Goal: Task Accomplishment & Management: Manage account settings

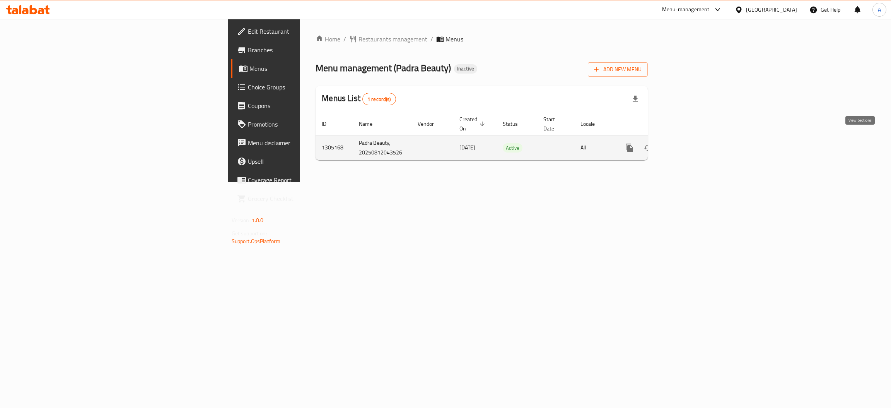
click at [695, 139] on link "enhanced table" at bounding box center [685, 148] width 19 height 19
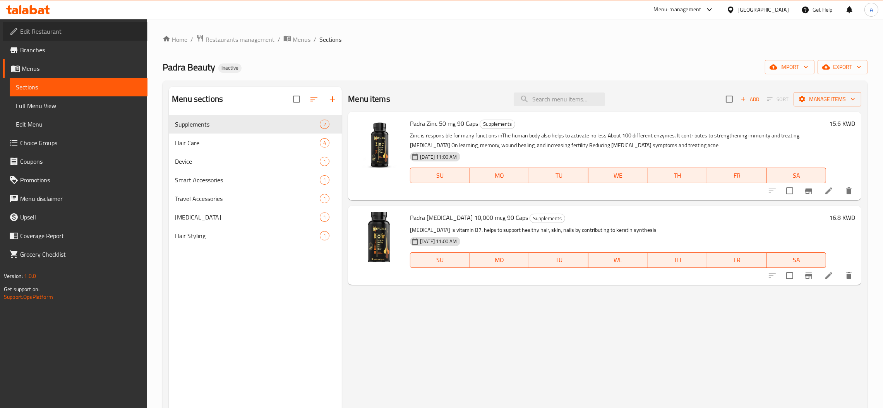
click at [80, 34] on span "Edit Restaurant" at bounding box center [80, 31] width 121 height 9
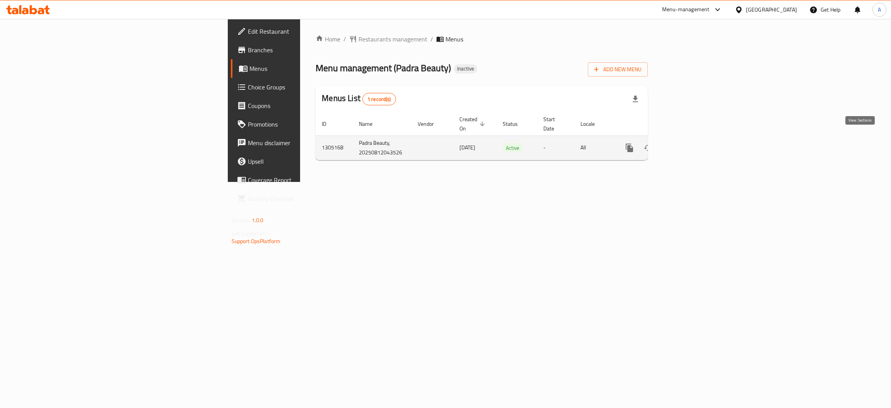
click at [689, 144] on icon "enhanced table" at bounding box center [685, 147] width 7 height 7
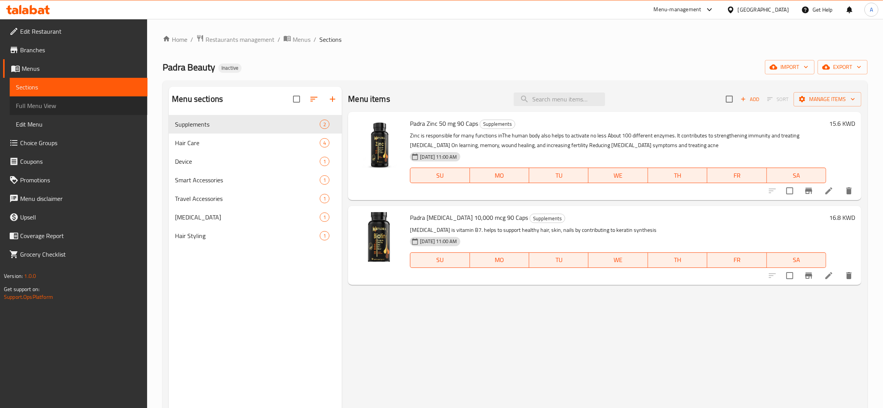
click at [55, 101] on span "Full Menu View" at bounding box center [78, 105] width 125 height 9
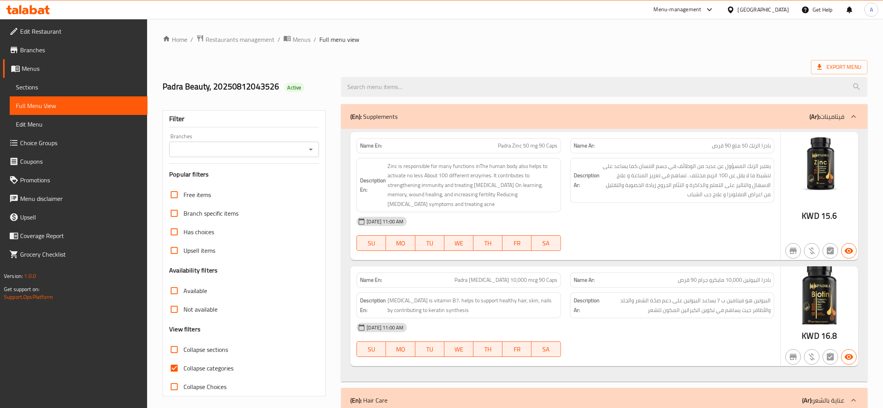
click at [192, 370] on span "Collapse categories" at bounding box center [208, 367] width 50 height 9
click at [183, 370] on input "Collapse categories" at bounding box center [174, 368] width 19 height 19
checkbox input "false"
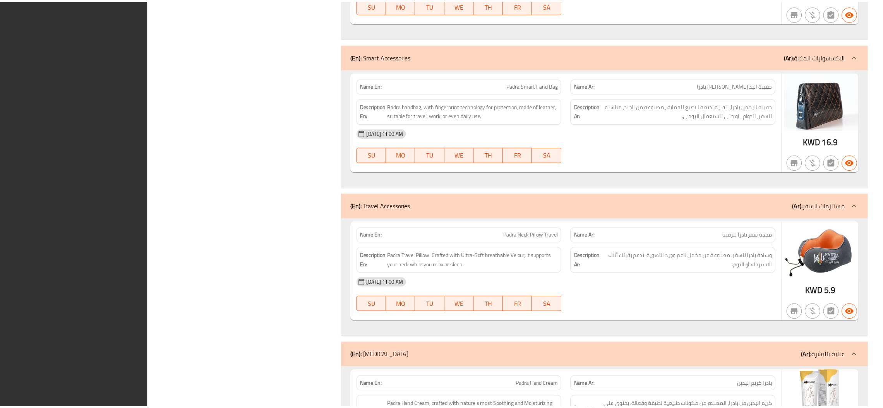
scroll to position [1245, 0]
